Goal: Task Accomplishment & Management: Use online tool/utility

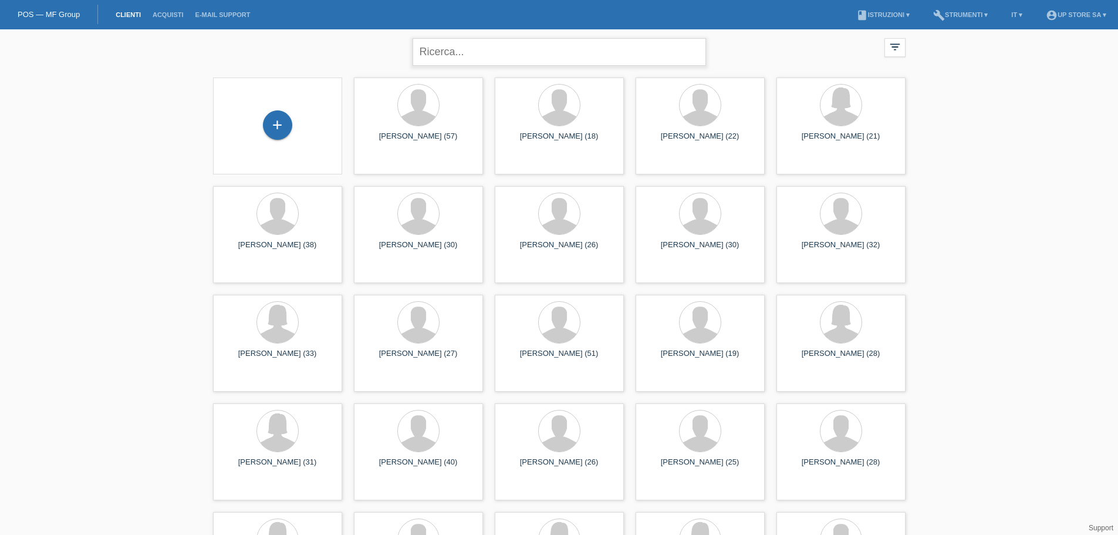
click at [494, 42] on input "text" at bounding box center [560, 52] width 294 height 28
type input "michael genua"
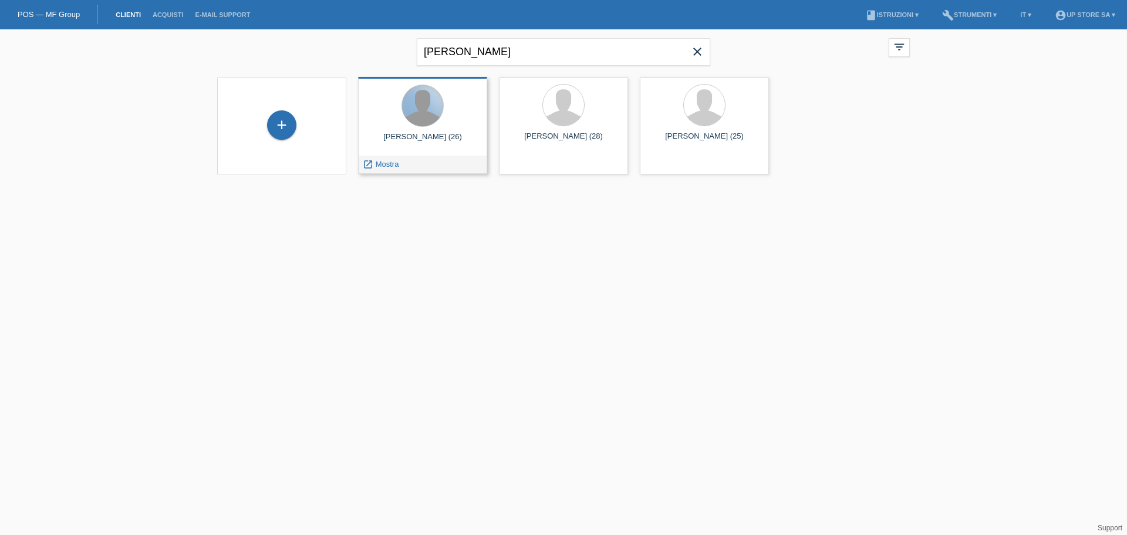
click at [426, 110] on div at bounding box center [422, 105] width 41 height 41
click at [423, 113] on div at bounding box center [422, 105] width 41 height 41
click at [413, 127] on div at bounding box center [423, 107] width 110 height 44
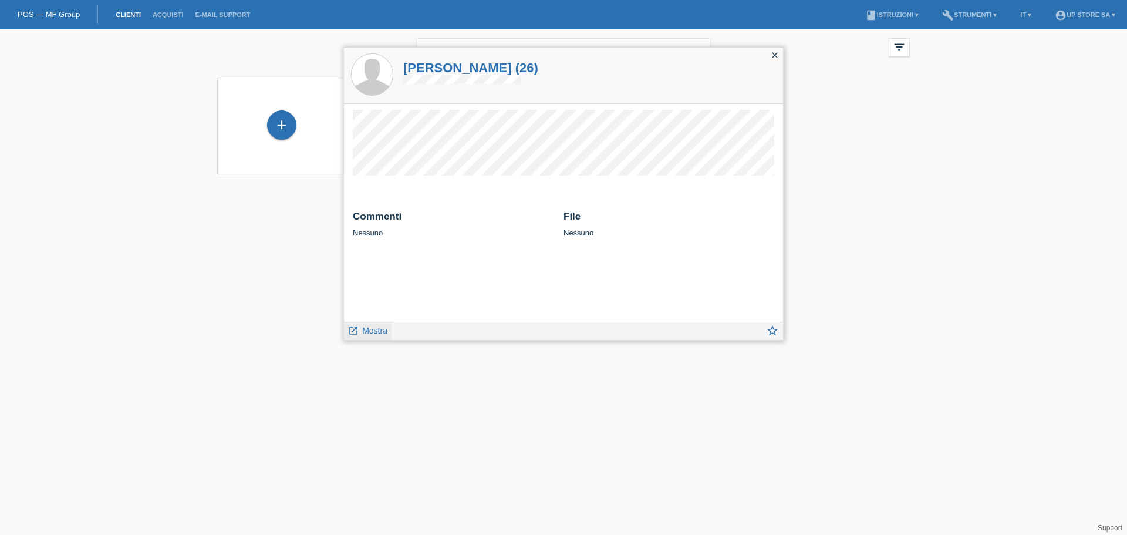
click at [370, 331] on span "Mostra" at bounding box center [374, 330] width 25 height 9
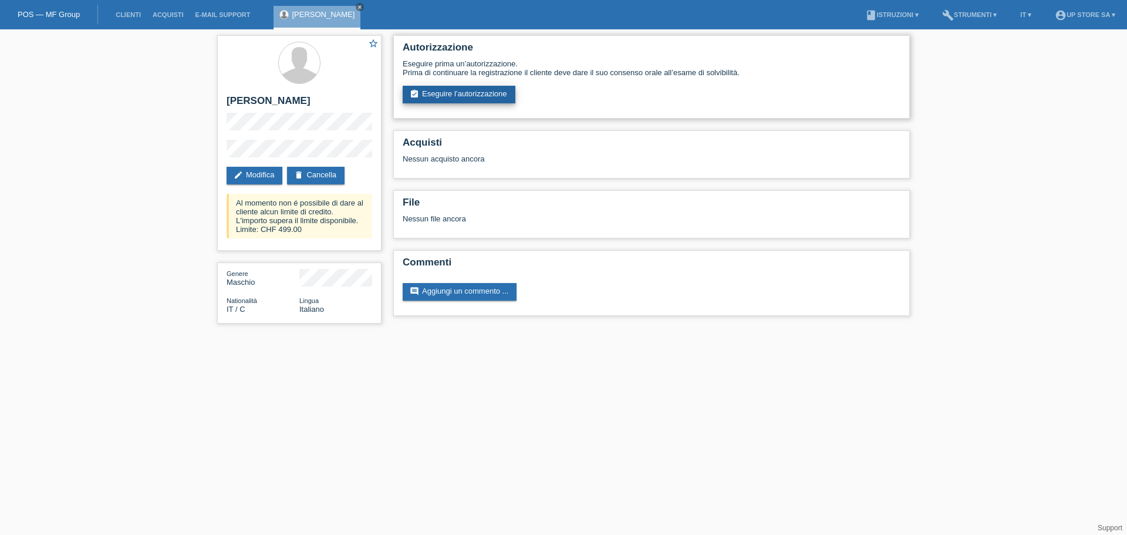
click at [455, 95] on link "assignment_turned_in Eseguire l’autorizzazione" at bounding box center [459, 95] width 113 height 18
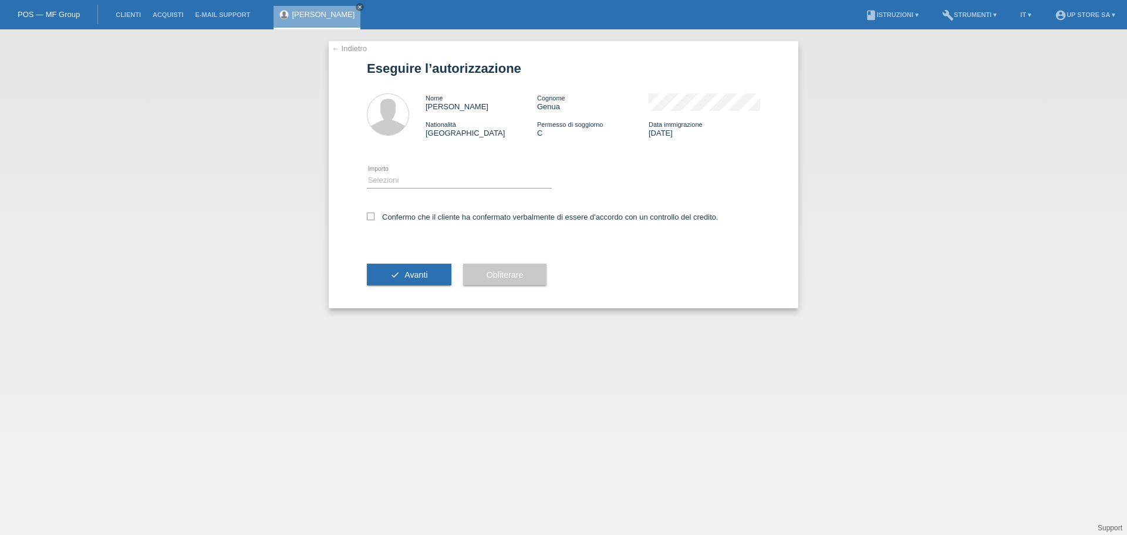
click at [335, 46] on link "← Indietro" at bounding box center [349, 48] width 35 height 9
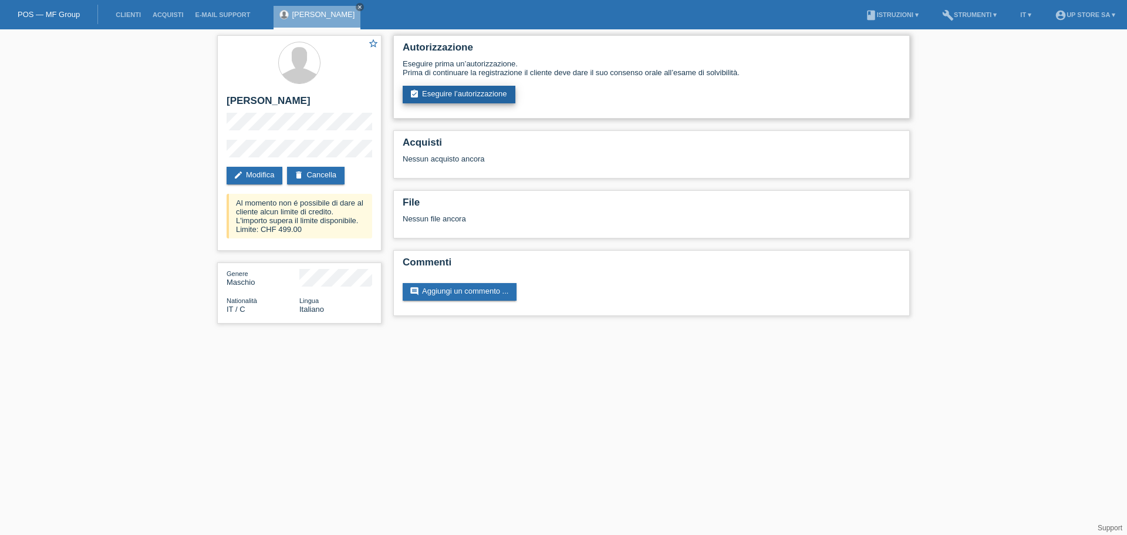
click at [492, 95] on link "assignment_turned_in Eseguire l’autorizzazione" at bounding box center [459, 95] width 113 height 18
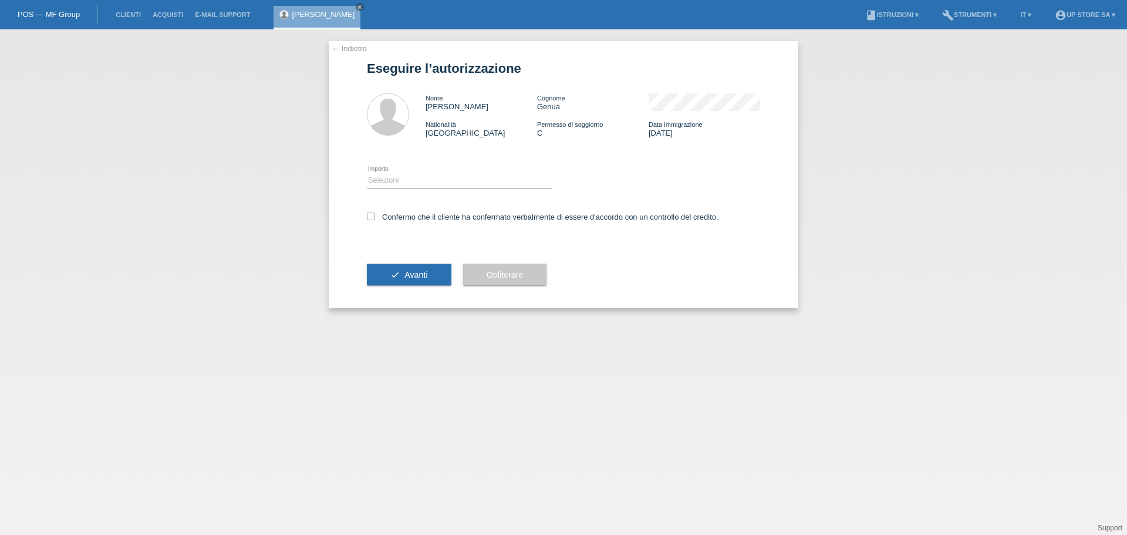
click at [374, 211] on div "Confermo che il cliente ha confermato verbalmente di essere d'accordo con un co…" at bounding box center [563, 221] width 393 height 40
click at [370, 215] on icon at bounding box center [371, 217] width 8 height 8
click at [370, 215] on input "Confermo che il cliente ha confermato verbalmente di essere d'accordo con un co…" at bounding box center [371, 217] width 8 height 8
checkbox input "true"
click at [404, 178] on select "Selezioni CHF 1.00 - CHF 499.00 CHF 500.00 - CHF 1'999.00 CHF 2'000.00 - CHF 6'…" at bounding box center [459, 180] width 185 height 14
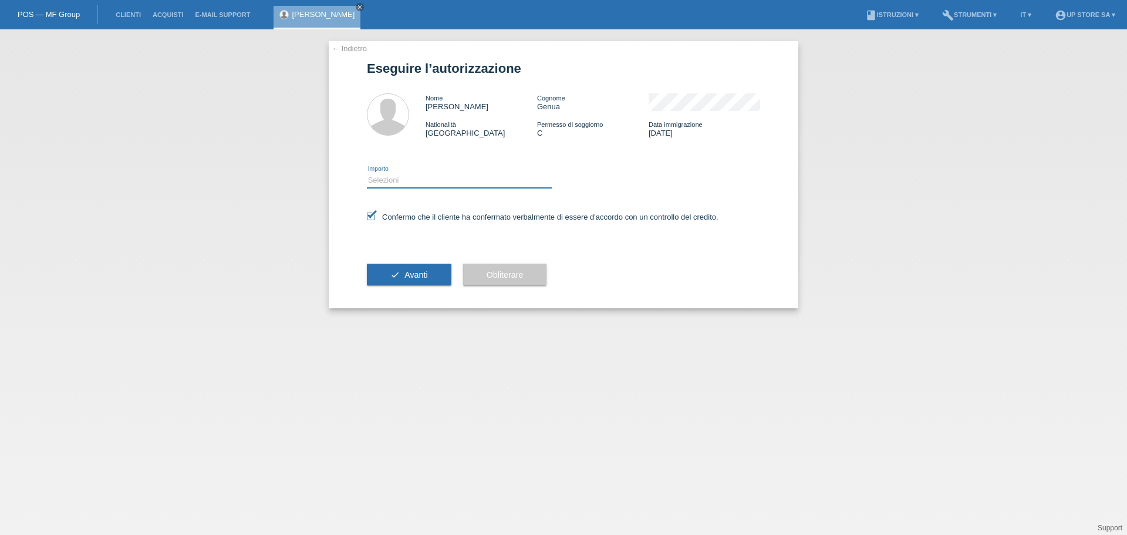
select select "2"
click at [367, 173] on select "Selezioni CHF 1.00 - CHF 499.00 CHF 500.00 - CHF 1'999.00 CHF 2'000.00 - CHF 6'…" at bounding box center [459, 180] width 185 height 14
click at [432, 271] on button "check Avanti" at bounding box center [409, 275] width 85 height 22
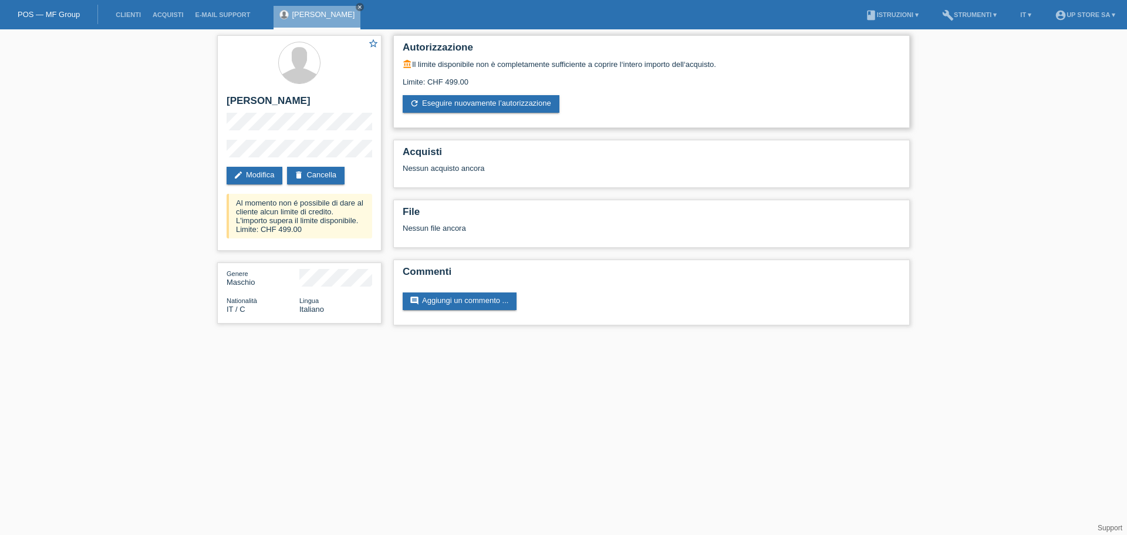
click at [661, 112] on div "account_balance Il limite disponibile non è completamente sufficiente a coprire…" at bounding box center [652, 85] width 498 height 53
click at [1023, 229] on div "star_border [PERSON_NAME] edit Modifica delete Cancella Al momento non é possib…" at bounding box center [563, 183] width 1127 height 308
